Goal: Contribute content: Contribute content

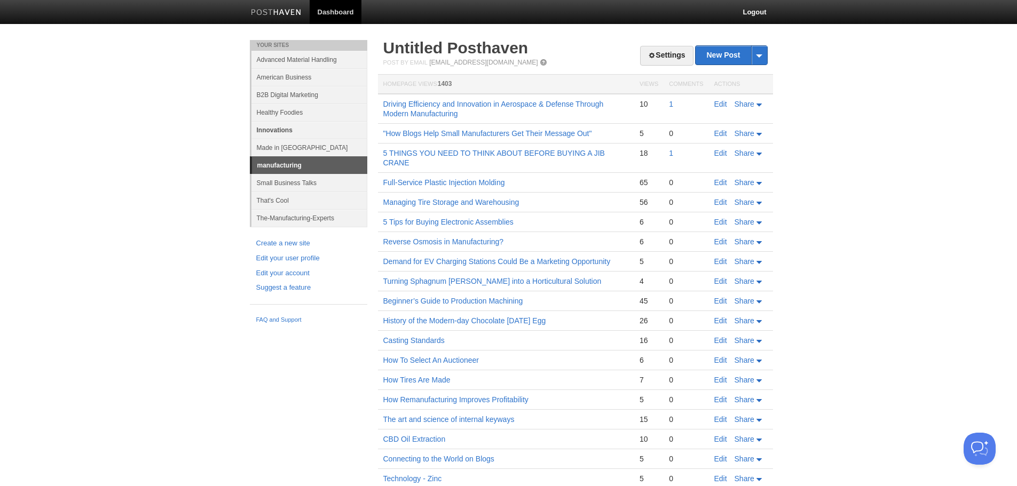
click at [279, 126] on link "Innovations" at bounding box center [309, 130] width 116 height 18
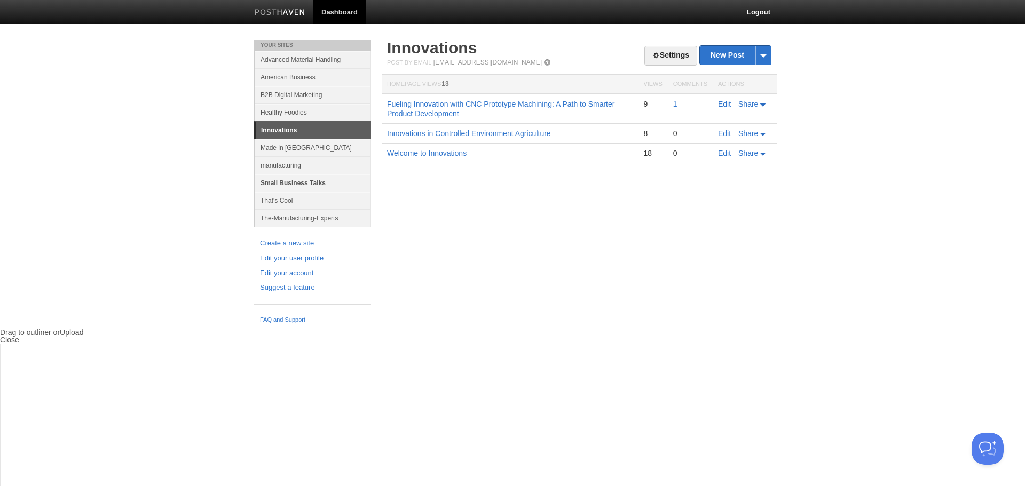
click at [293, 181] on link "Small Business Talks" at bounding box center [313, 183] width 116 height 18
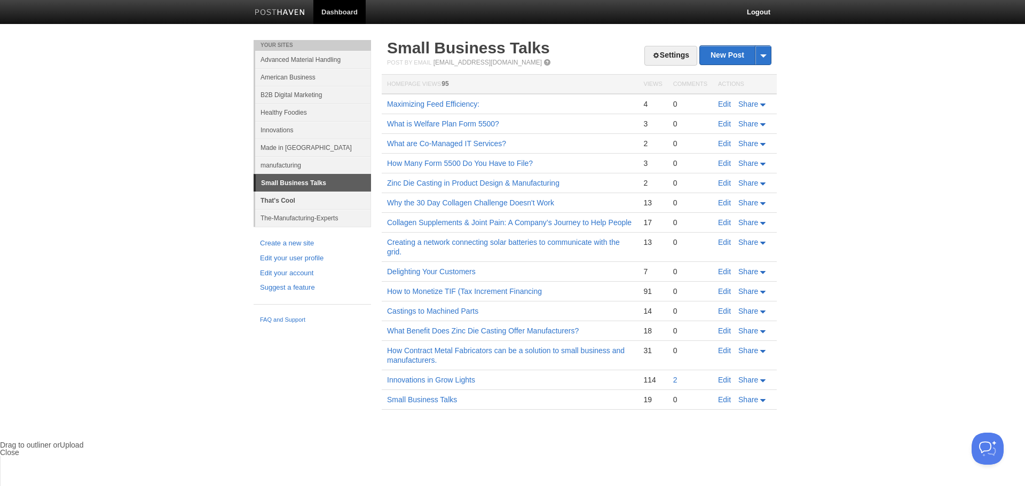
click at [286, 198] on link "That's Cool" at bounding box center [313, 201] width 116 height 18
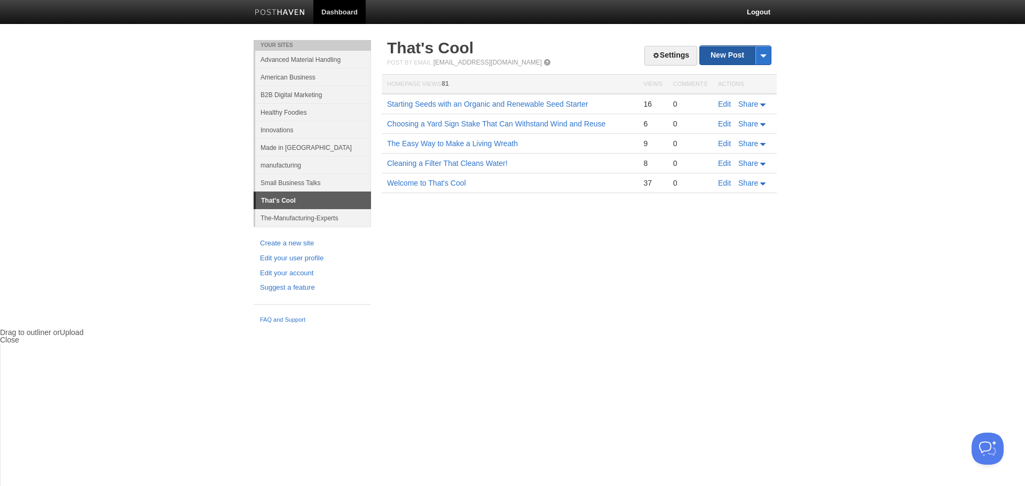
click at [731, 56] on link "New Post" at bounding box center [735, 55] width 71 height 19
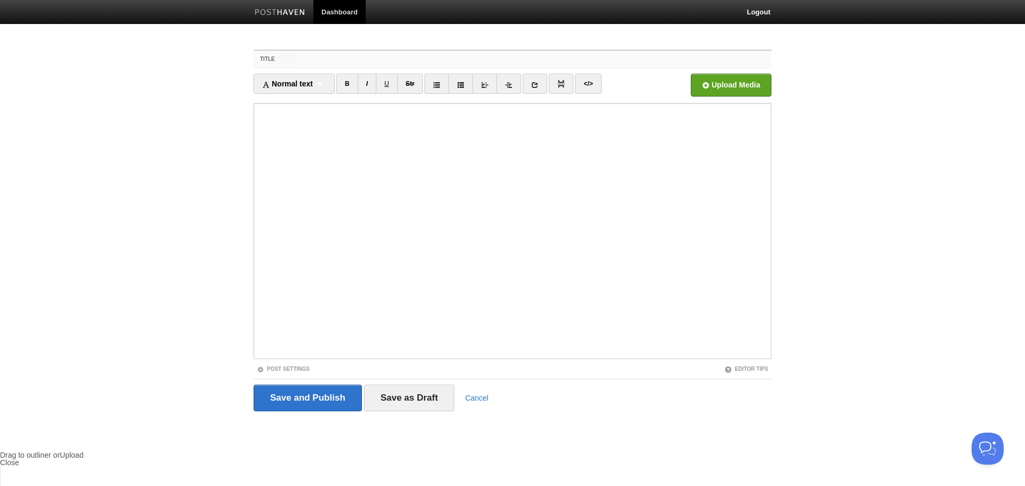
drag, startPoint x: 333, startPoint y: 60, endPoint x: 365, endPoint y: 68, distance: 33.5
click at [333, 60] on input "Title" at bounding box center [534, 59] width 475 height 17
paste input "The Smart Approach to Cannabis Security: How to Protect Your Dispensary, Grow, …"
type input "The Smart Approach to Cannabis Security: How to Protect Your Dispensary, Grow, …"
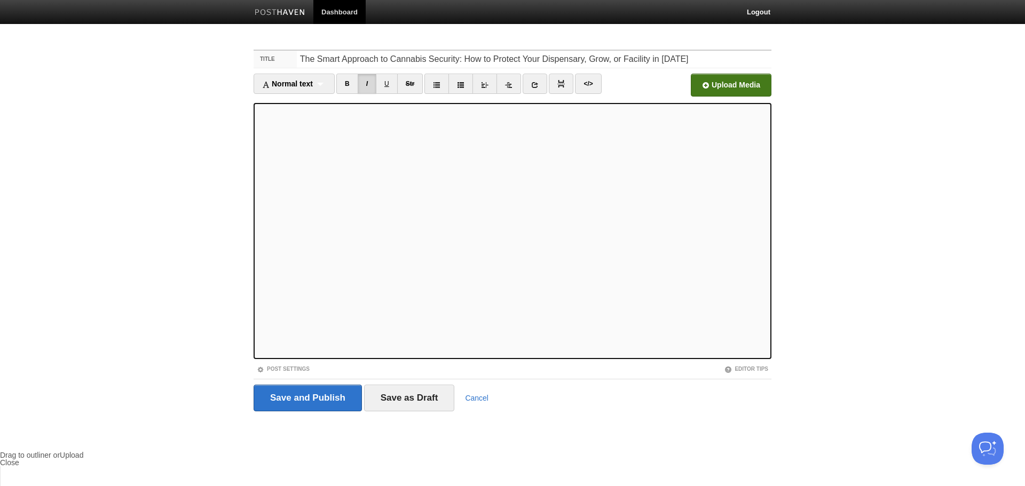
click at [732, 87] on input "file" at bounding box center [409, 88] width 808 height 54
click at [304, 85] on span "Normal text" at bounding box center [287, 84] width 51 height 9
click at [282, 134] on link "Heading 2" at bounding box center [294, 135] width 80 height 16
click at [303, 84] on div "Heading 2 Normal text Heading 1 Heading 2 Heading 3" at bounding box center [287, 84] width 66 height 20
click at [295, 129] on link "Heading 2" at bounding box center [286, 135] width 65 height 16
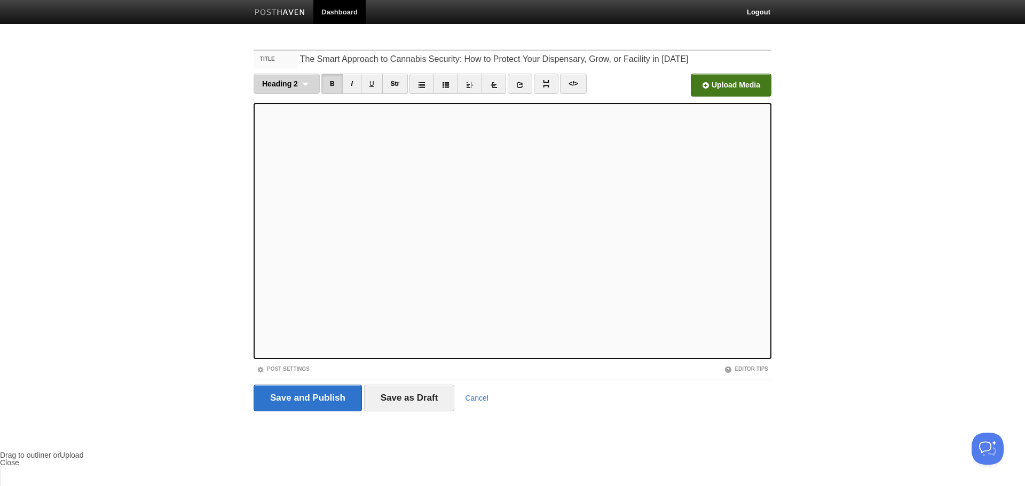
click at [288, 87] on span "Heading 2" at bounding box center [280, 84] width 36 height 9
click at [283, 104] on link "Normal text" at bounding box center [286, 102] width 65 height 16
click at [428, 85] on icon at bounding box center [426, 84] width 7 height 7
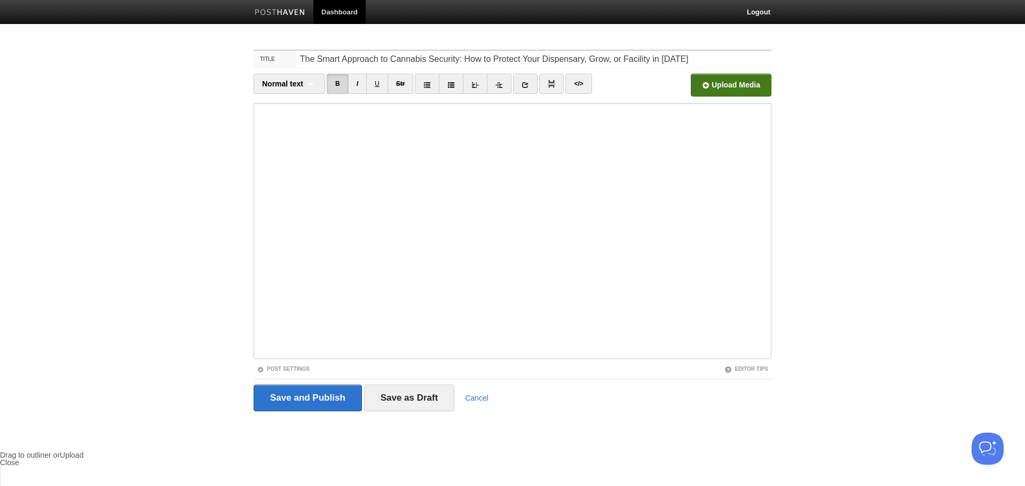
click at [284, 357] on iframe at bounding box center [513, 231] width 518 height 256
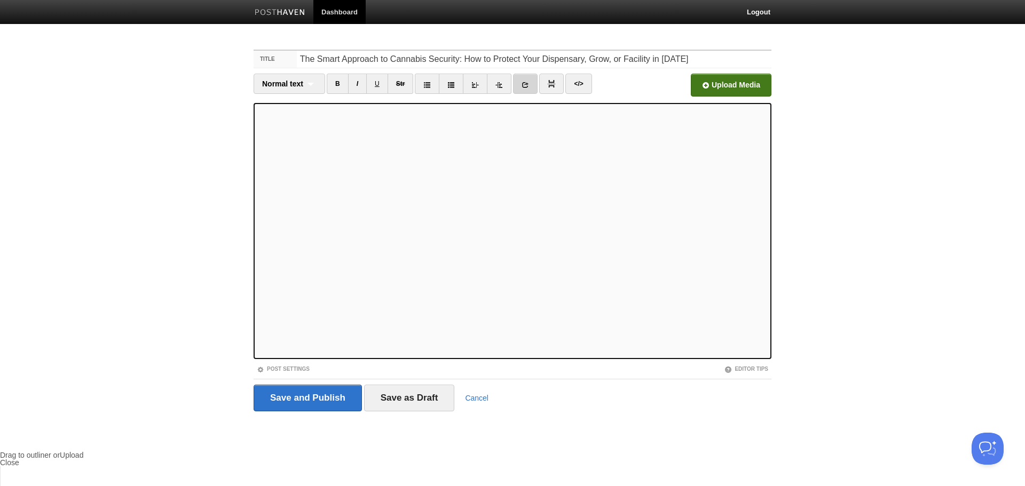
click at [527, 85] on icon at bounding box center [525, 84] width 7 height 7
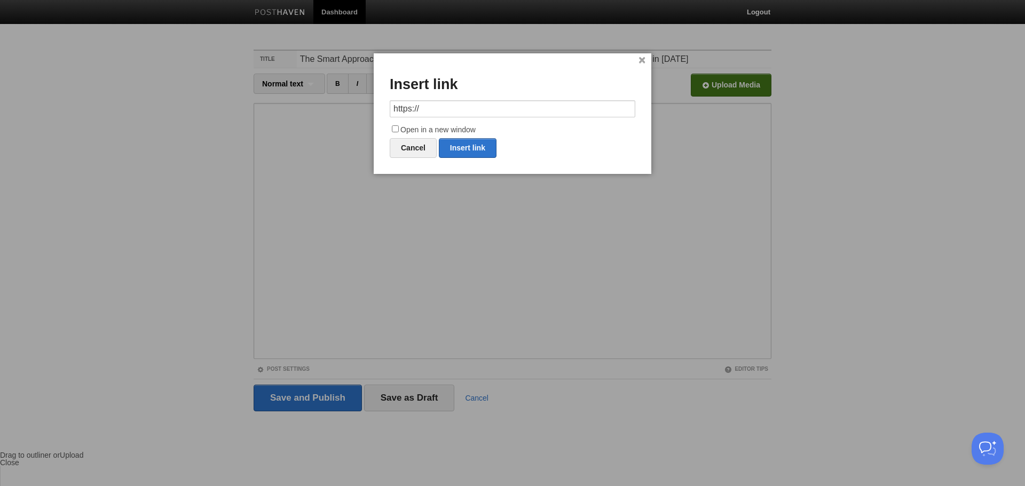
drag, startPoint x: 454, startPoint y: 106, endPoint x: 358, endPoint y: 107, distance: 95.6
click at [359, 107] on body "Dashboard Logout Your Sites Advanced Material Handling American Business B2B Di…" at bounding box center [512, 487] width 1025 height 975
type input "[URL][DOMAIN_NAME]"
drag, startPoint x: 396, startPoint y: 129, endPoint x: 429, endPoint y: 162, distance: 46.4
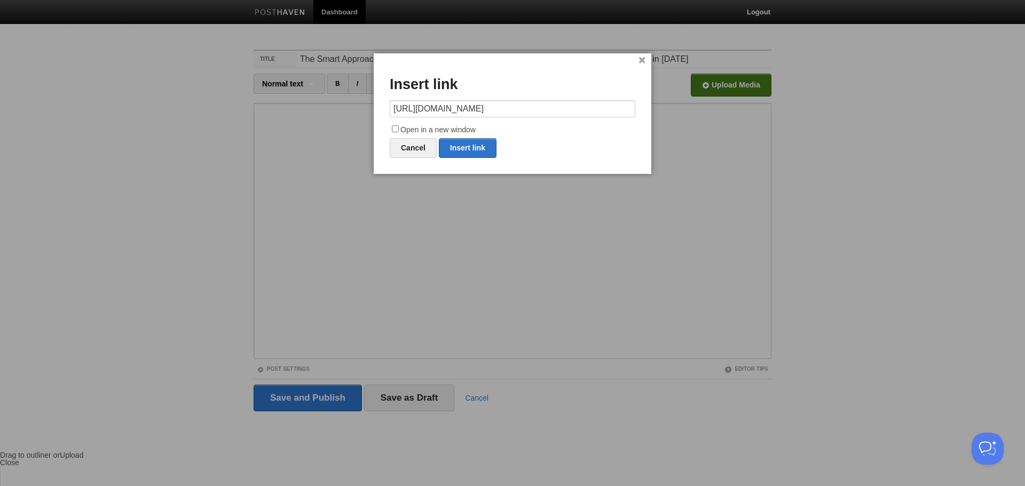
click at [396, 129] on input "Open in a new window" at bounding box center [395, 128] width 7 height 7
checkbox input "true"
click at [475, 149] on link "Insert link" at bounding box center [468, 148] width 58 height 20
type input "https://"
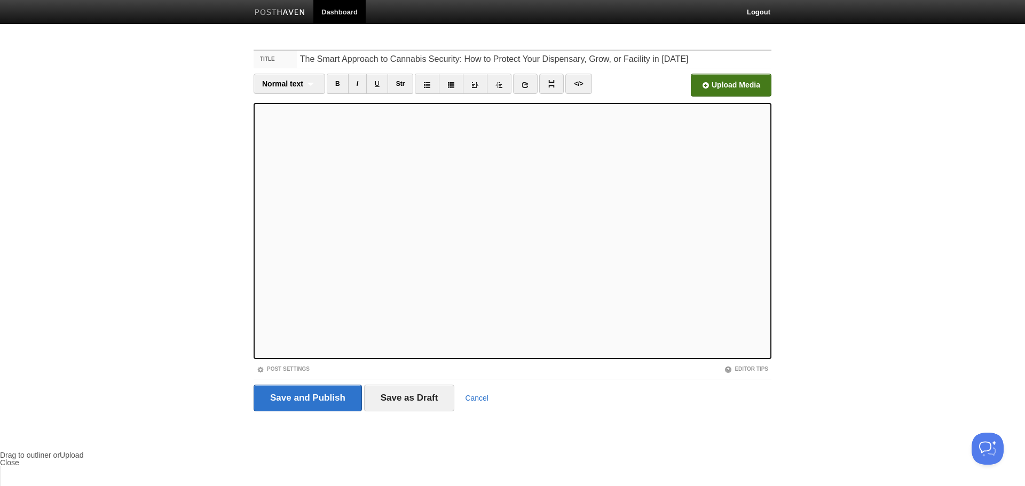
click at [527, 85] on icon at bounding box center [525, 84] width 7 height 7
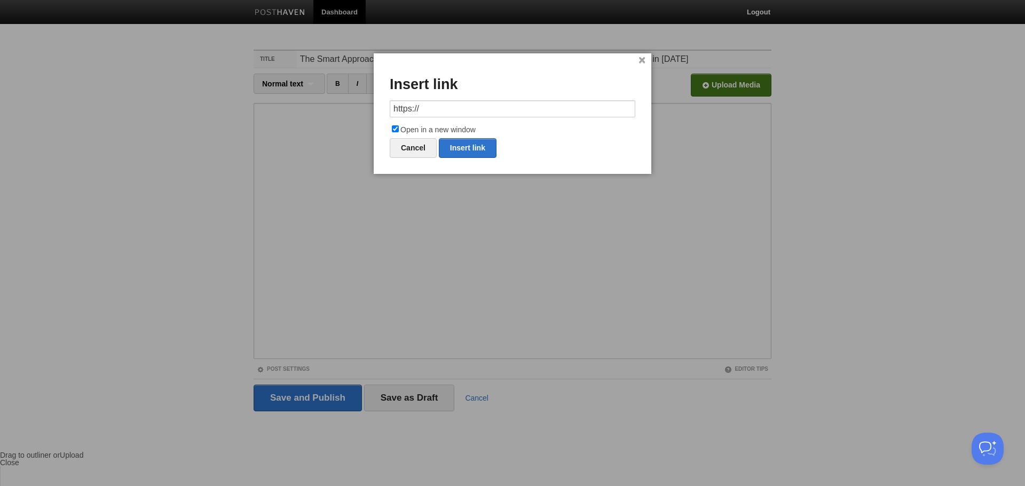
drag, startPoint x: 450, startPoint y: 108, endPoint x: 343, endPoint y: 112, distance: 106.8
click at [345, 113] on body "Dashboard Logout Your Sites Advanced Material Handling American Business B2B Di…" at bounding box center [512, 487] width 1025 height 975
drag, startPoint x: 485, startPoint y: 109, endPoint x: 714, endPoint y: 123, distance: 230.0
click at [714, 123] on body "Dashboard Logout Your Sites Advanced Material Handling American Business B2B Di…" at bounding box center [512, 487] width 1025 height 975
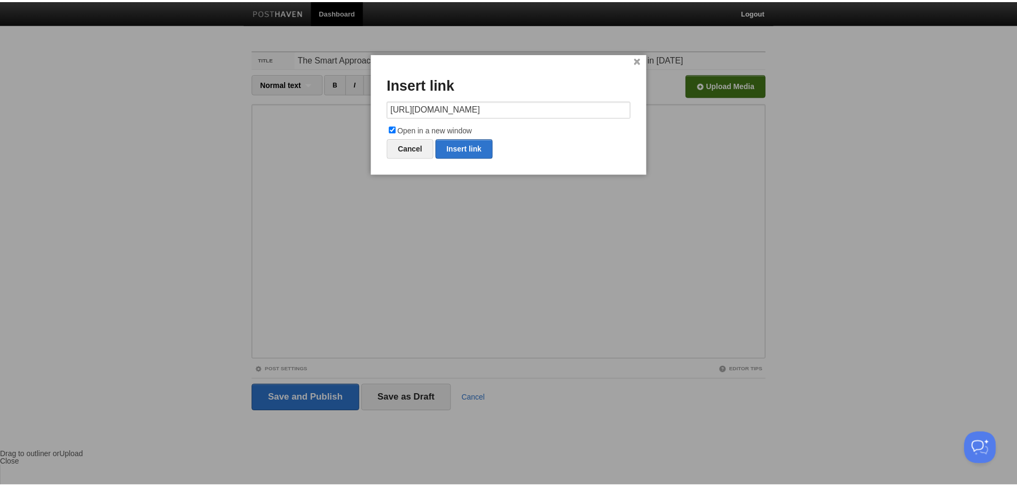
scroll to position [0, 0]
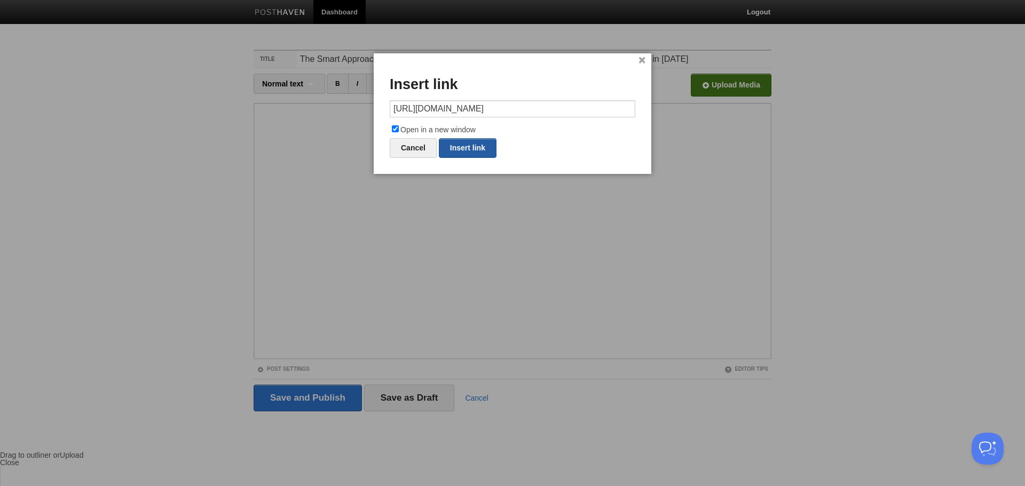
click at [478, 149] on link "Insert link" at bounding box center [468, 148] width 58 height 20
type input "https://"
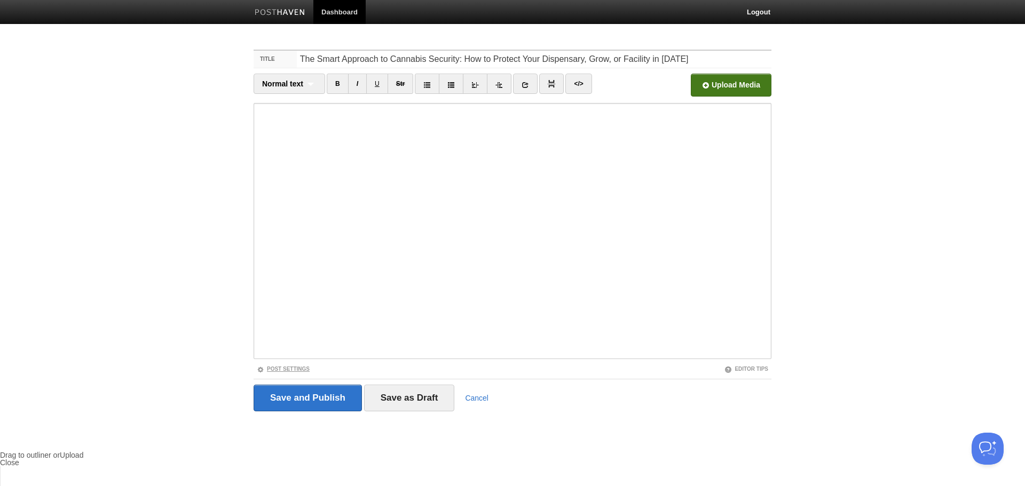
click at [289, 367] on link "Post Settings" at bounding box center [283, 369] width 53 height 6
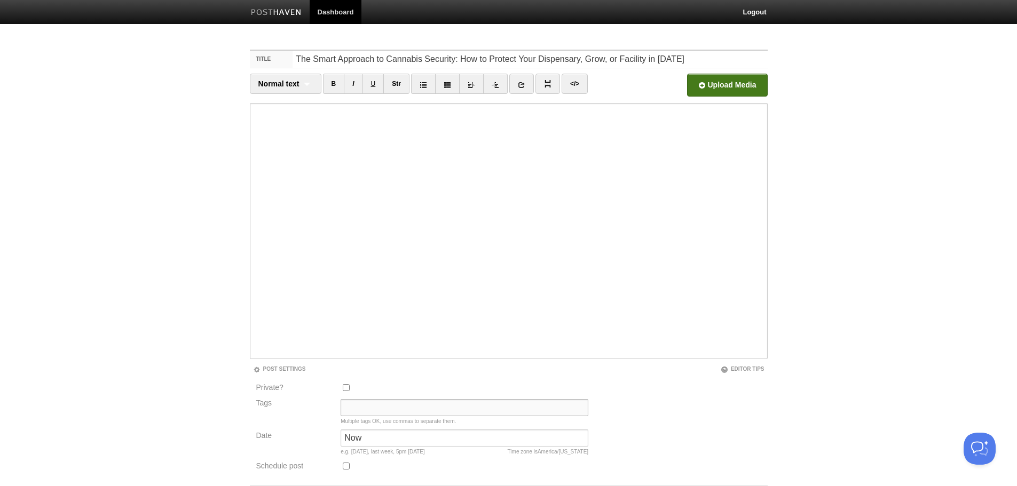
click at [360, 404] on input "Tags" at bounding box center [465, 407] width 248 height 17
paste input "Cannabis Security"
click at [438, 406] on input "Cannabis Security," at bounding box center [465, 407] width 248 height 17
paste input "Smarter Surveillance"
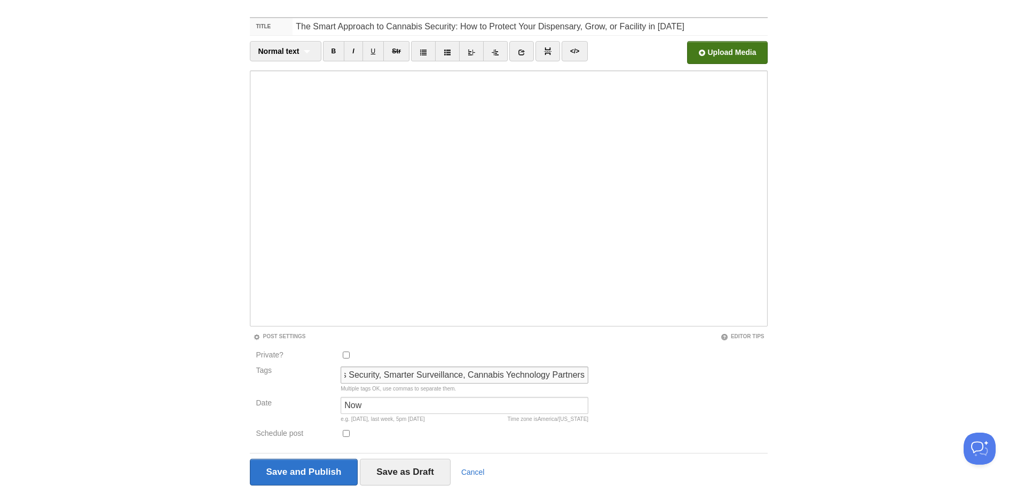
scroll to position [72, 0]
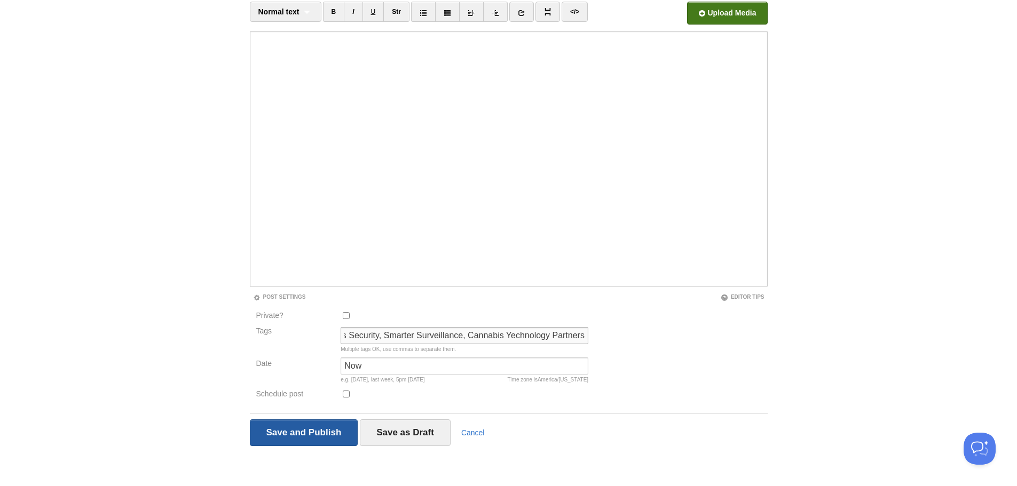
type input "Cannabis Security, Smarter Surveillance, Cannabis Yechnology Partners"
click at [322, 432] on input "Save and Publish" at bounding box center [304, 433] width 108 height 27
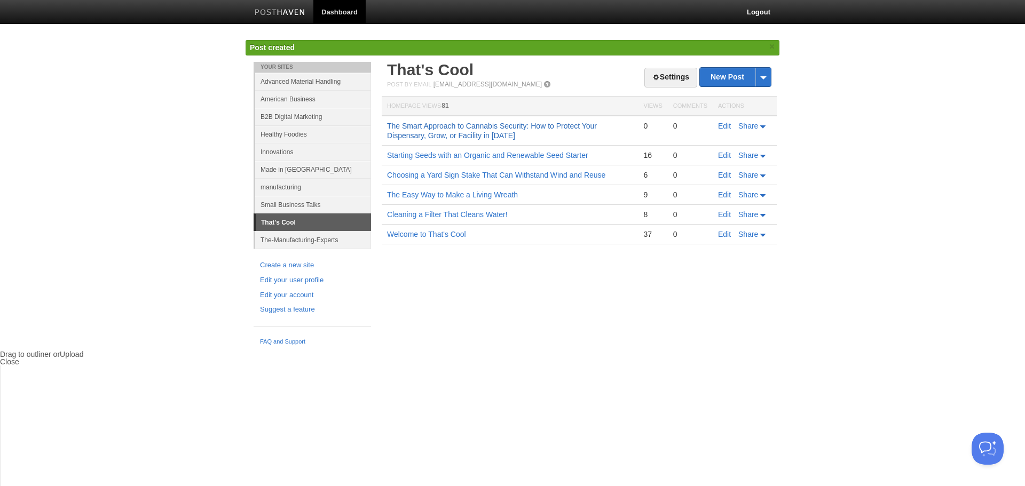
click at [444, 131] on link "The Smart Approach to Cannabis Security: How to Protect Your Dispensary, Grow, …" at bounding box center [492, 131] width 210 height 18
